Goal: Task Accomplishment & Management: Manage account settings

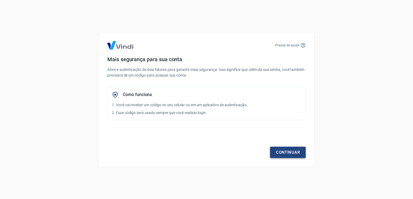
click at [283, 156] on link "Continuar" at bounding box center [288, 152] width 36 height 11
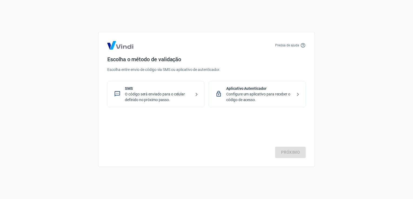
click at [177, 96] on p "O código será enviado para o celular definido no próximo passo." at bounding box center [158, 97] width 66 height 11
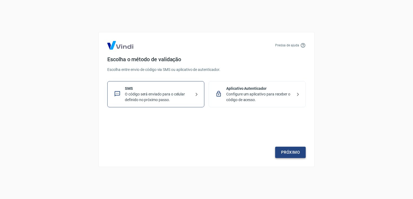
click at [277, 152] on link "Próximo" at bounding box center [290, 152] width 31 height 11
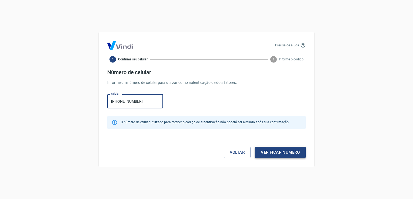
type input "[PHONE_NUMBER]"
click at [285, 155] on button "Verificar número" at bounding box center [280, 152] width 51 height 11
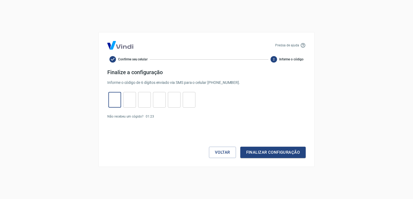
click at [119, 103] on input "tel" at bounding box center [114, 100] width 13 height 12
type input "8"
type input "7"
type input "2"
type input "4"
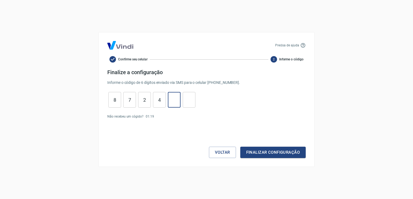
type input "6"
type input "5"
click at [255, 149] on button "Finalizar configuração" at bounding box center [272, 152] width 65 height 11
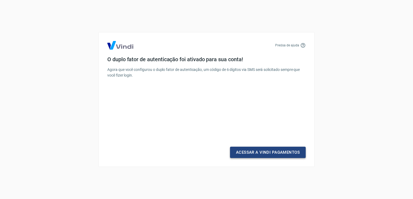
click at [242, 154] on link "Acessar a Vindi Pagamentos" at bounding box center [268, 152] width 76 height 11
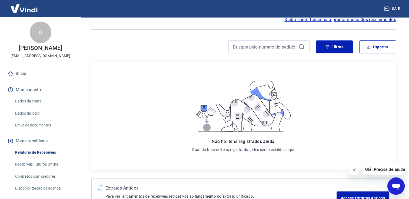
scroll to position [27, 0]
click at [41, 143] on button "Meus recebíveis" at bounding box center [40, 141] width 68 height 12
click at [48, 151] on link "Relatório de Recebíveis" at bounding box center [43, 152] width 61 height 11
